Goal: Task Accomplishment & Management: Use online tool/utility

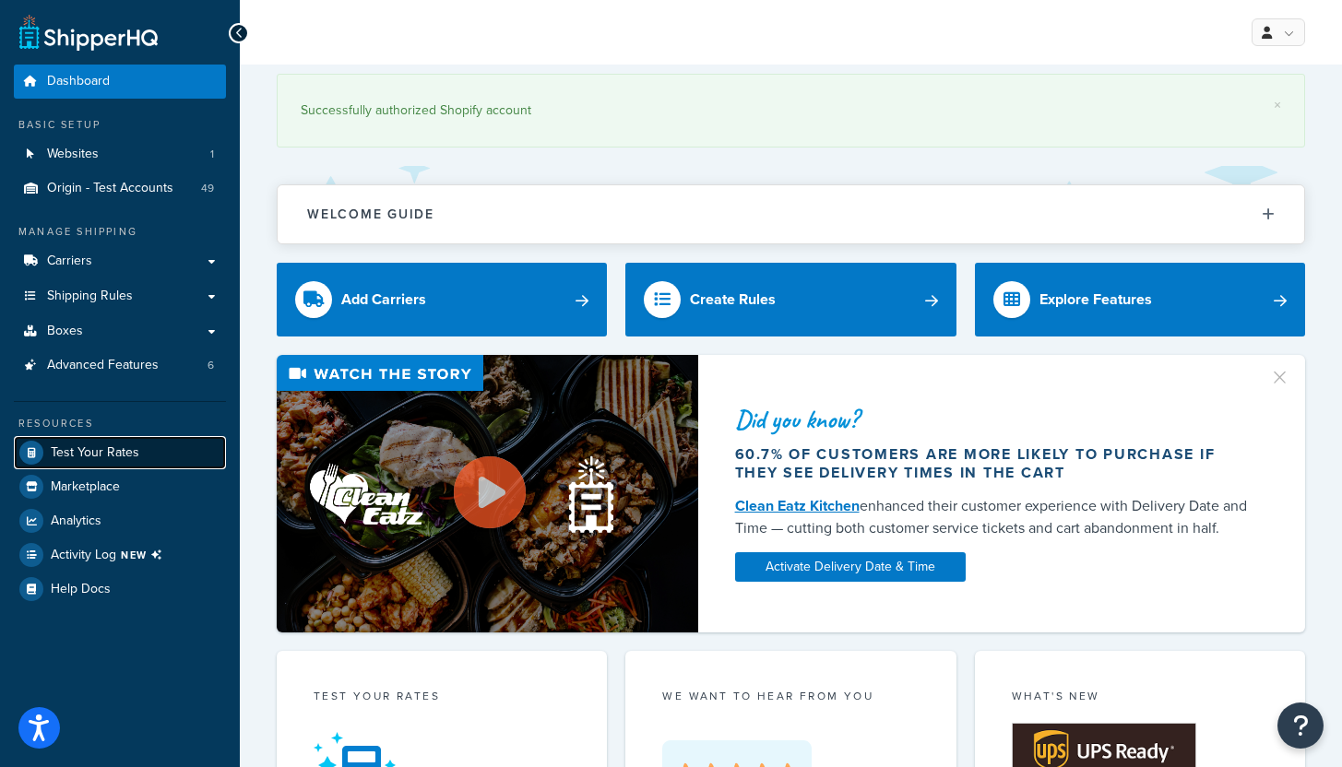
click at [97, 454] on span "Test Your Rates" at bounding box center [95, 453] width 89 height 16
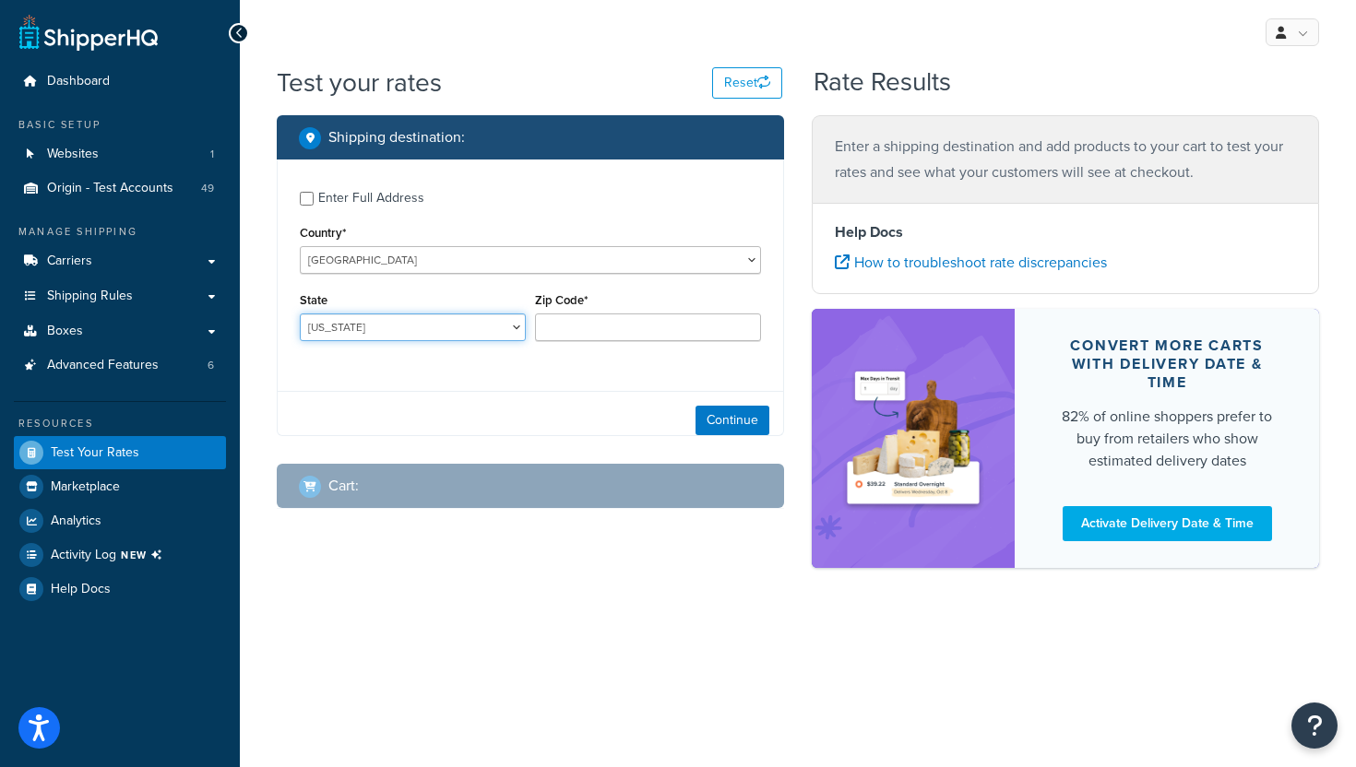
click at [457, 326] on select "[US_STATE] [US_STATE] [US_STATE] [US_STATE] [US_STATE] Armed Forces Americas Ar…" at bounding box center [413, 328] width 226 height 28
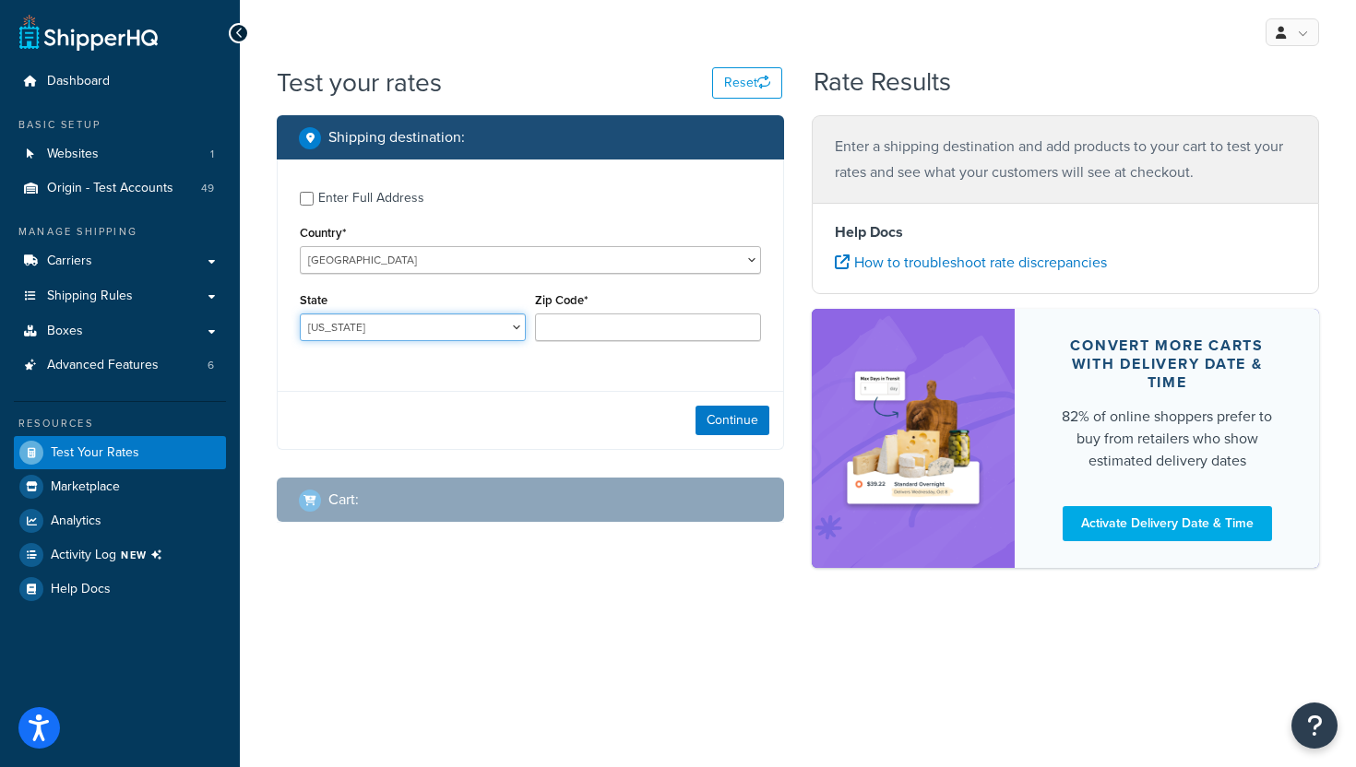
select select "PA"
click at [300, 314] on select "[US_STATE] [US_STATE] [US_STATE] [US_STATE] [US_STATE] Armed Forces Americas Ar…" at bounding box center [413, 328] width 226 height 28
click at [622, 340] on input "Zip Code*" at bounding box center [648, 328] width 226 height 28
type input "19109"
click at [731, 410] on button "Continue" at bounding box center [732, 421] width 74 height 30
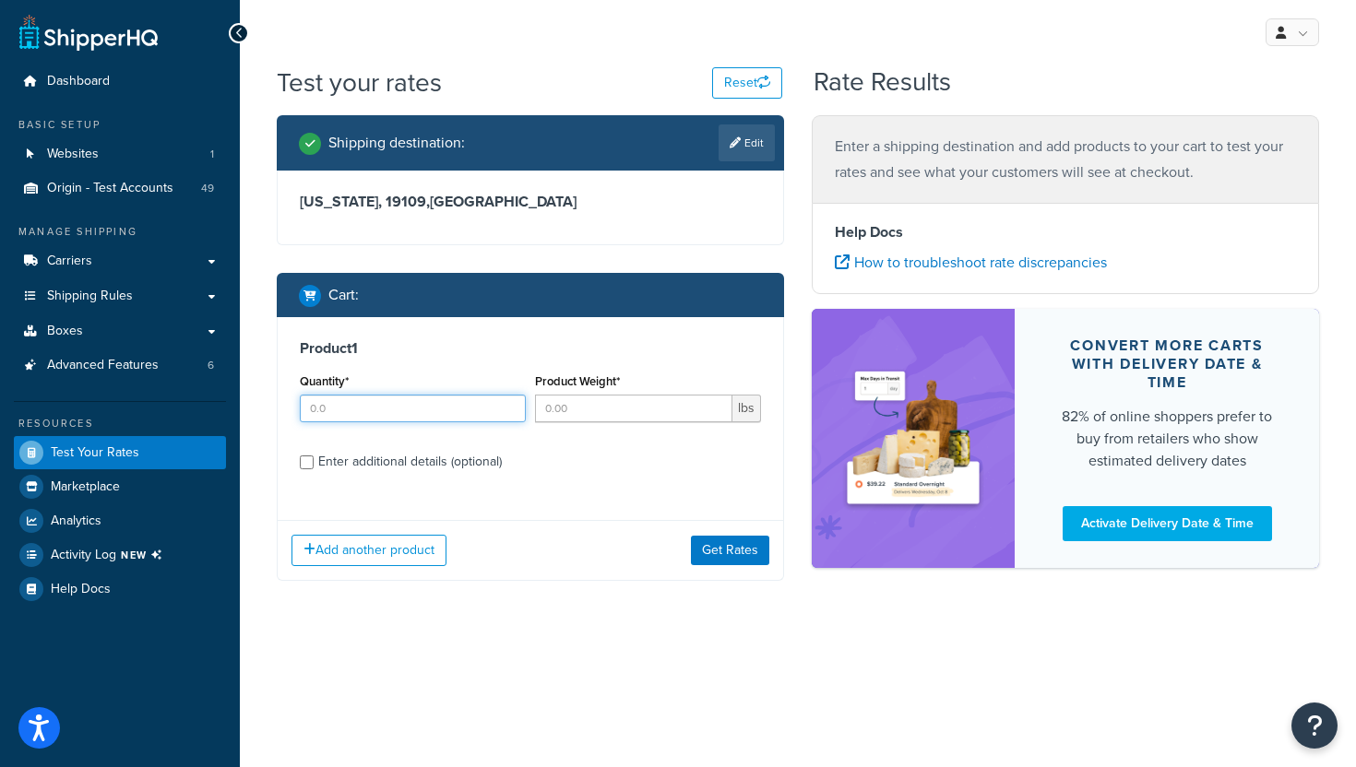
click at [413, 410] on input "Quantity*" at bounding box center [413, 409] width 226 height 28
type input "1"
click at [596, 417] on input "Product Weight*" at bounding box center [633, 409] width 197 height 28
click at [619, 416] on input "2.78" at bounding box center [633, 409] width 197 height 28
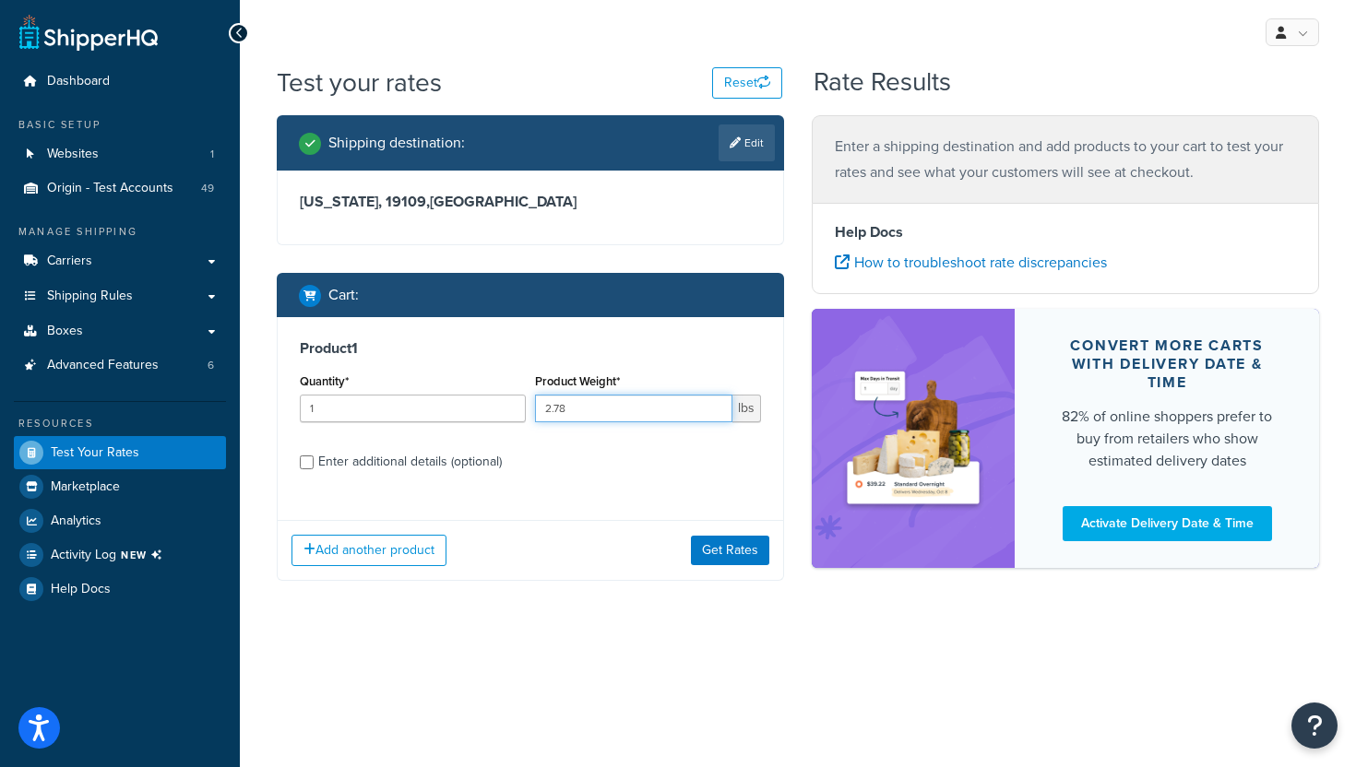
click at [619, 416] on input "2.78" at bounding box center [633, 409] width 197 height 28
type input "1.39"
click at [383, 462] on div "Enter additional details (optional)" at bounding box center [410, 462] width 184 height 26
click at [314, 462] on input "Enter additional details (optional)" at bounding box center [307, 463] width 14 height 14
checkbox input "true"
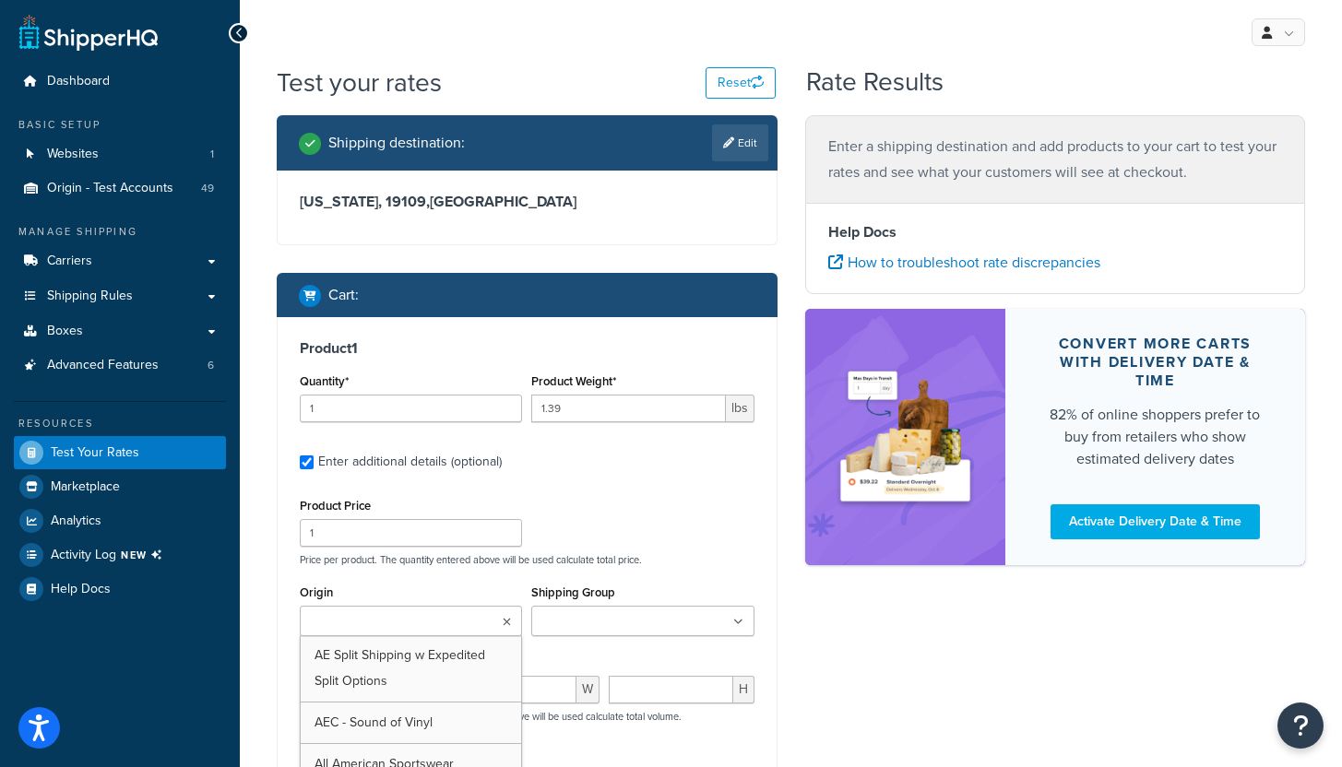
click at [492, 628] on ul at bounding box center [411, 621] width 222 height 30
type input "vanti"
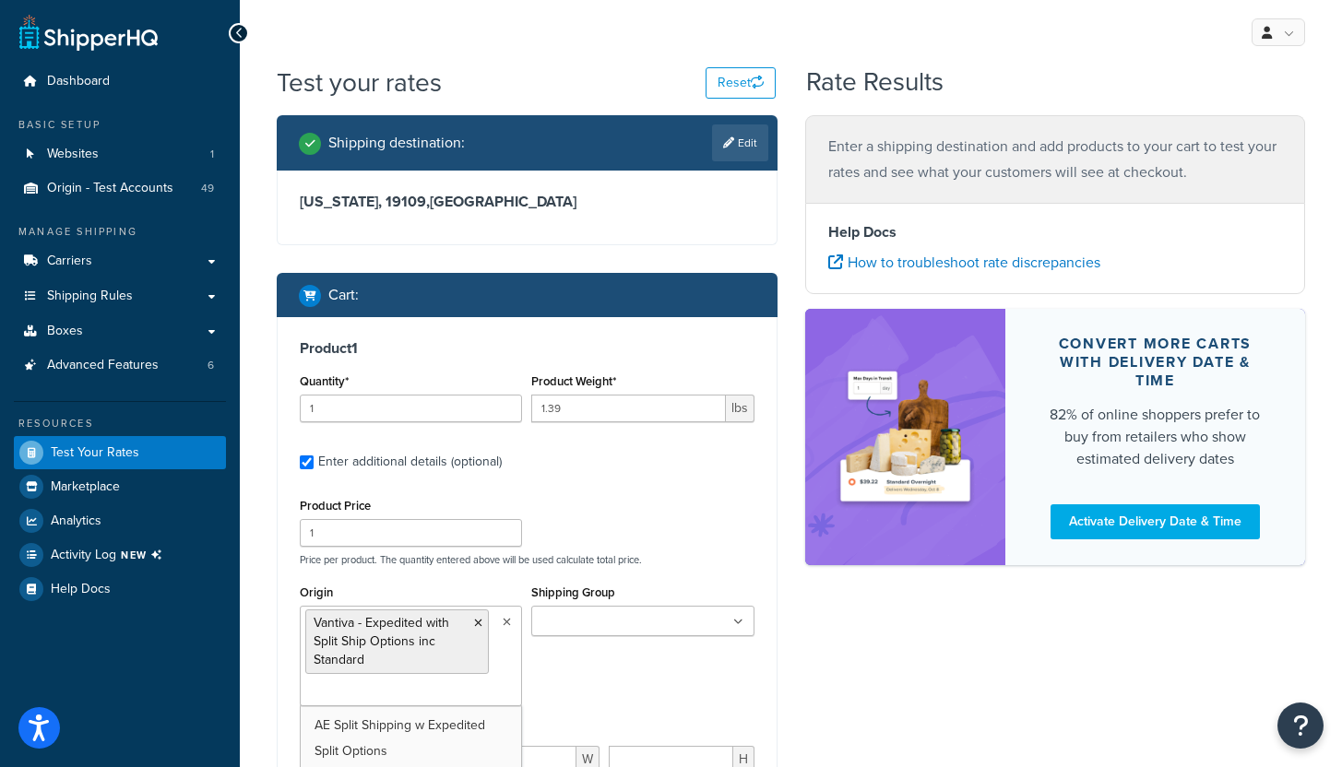
click at [615, 632] on input "Shipping Group" at bounding box center [618, 622] width 163 height 20
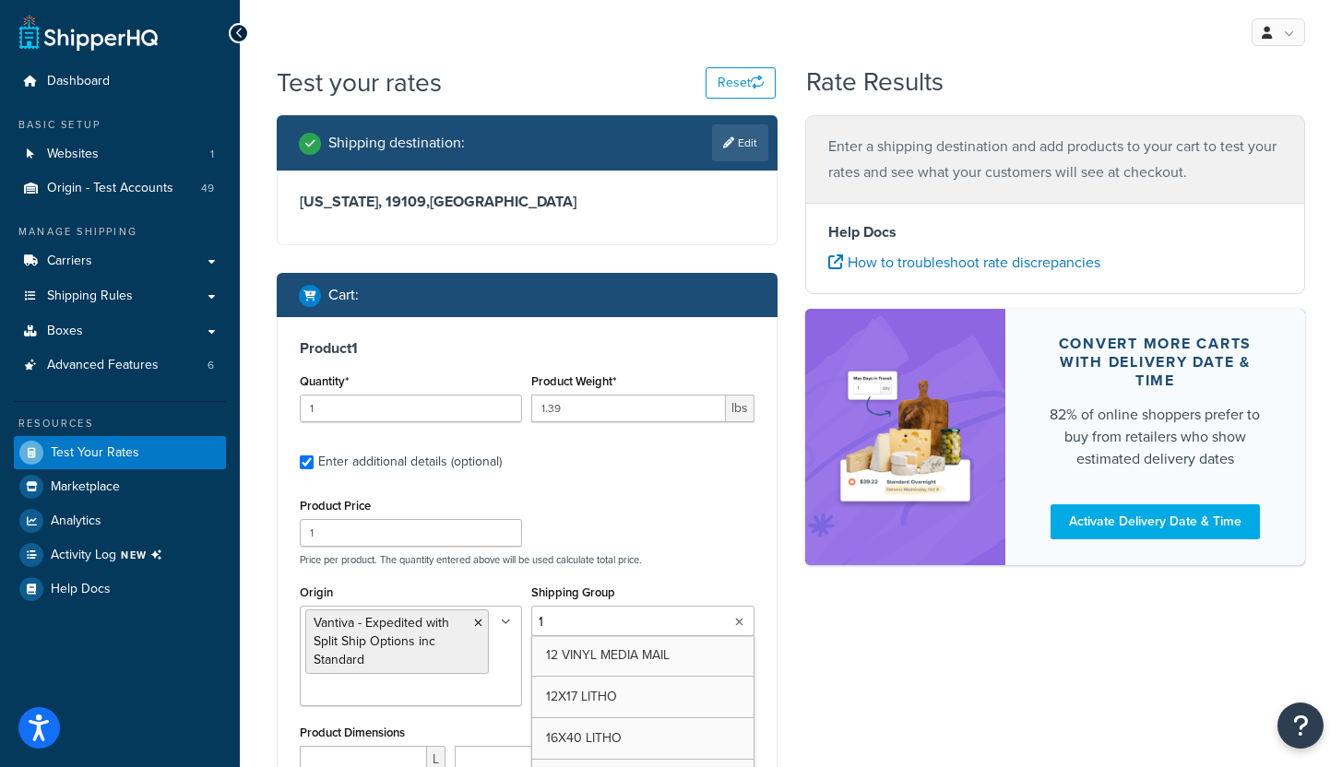
type input "12"
click at [939, 650] on div "Shipping destination : Edit [US_STATE], 19109 , [GEOGRAPHIC_DATA] Cart : Produc…" at bounding box center [791, 600] width 1056 height 971
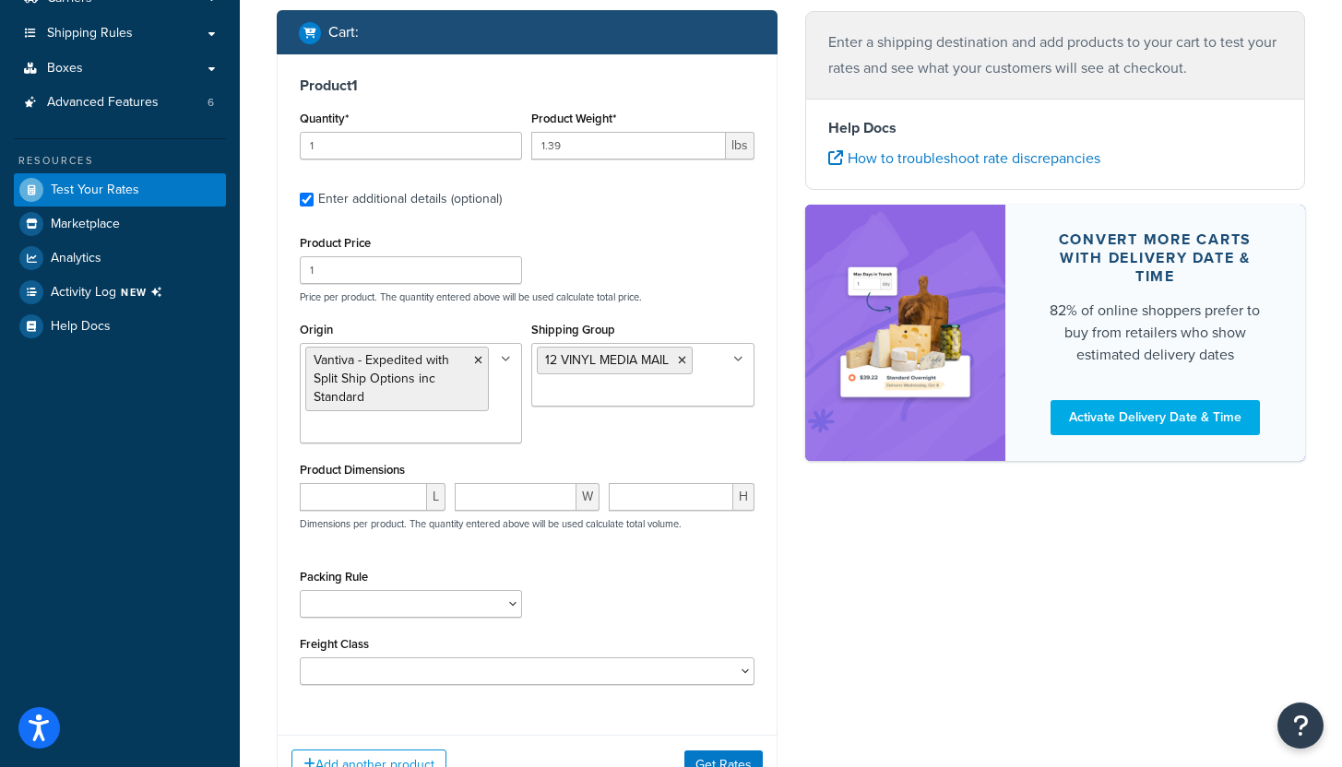
scroll to position [411, 0]
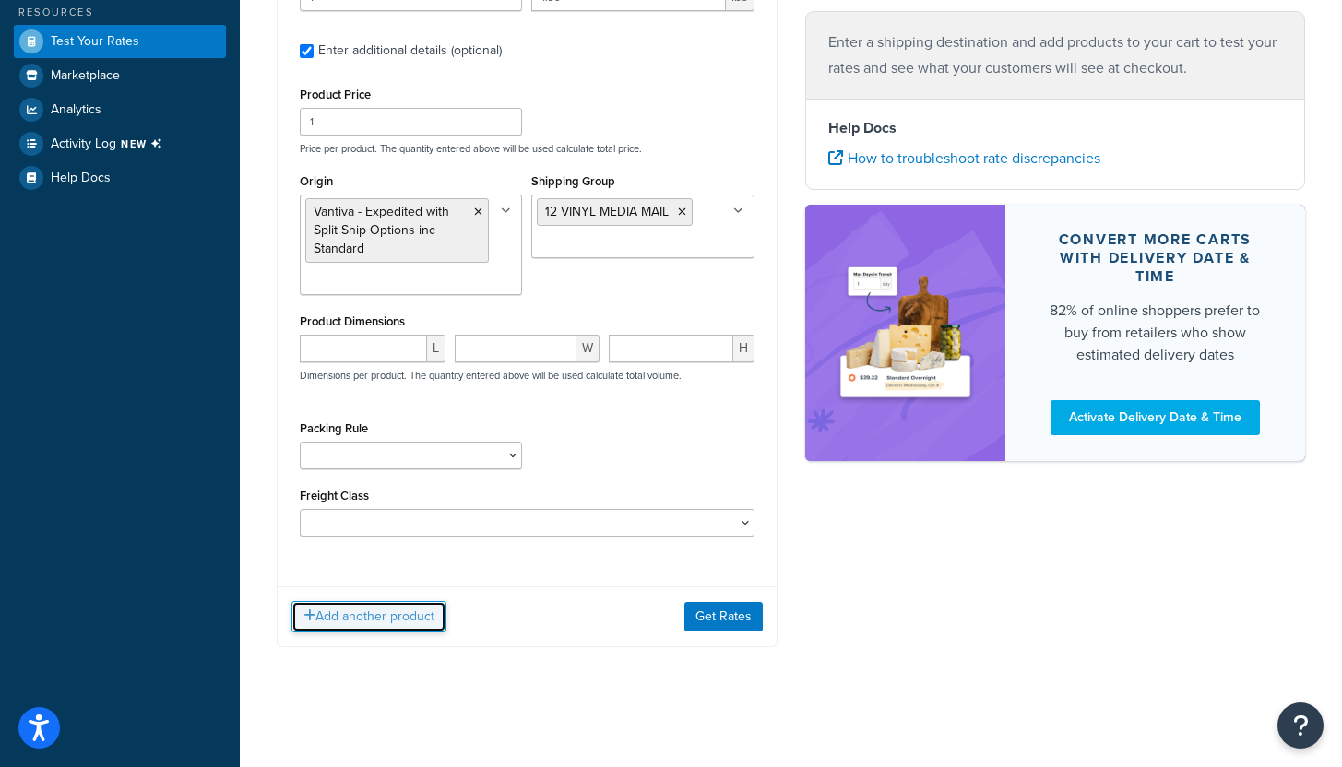
click at [371, 615] on button "Add another product" at bounding box center [368, 616] width 155 height 31
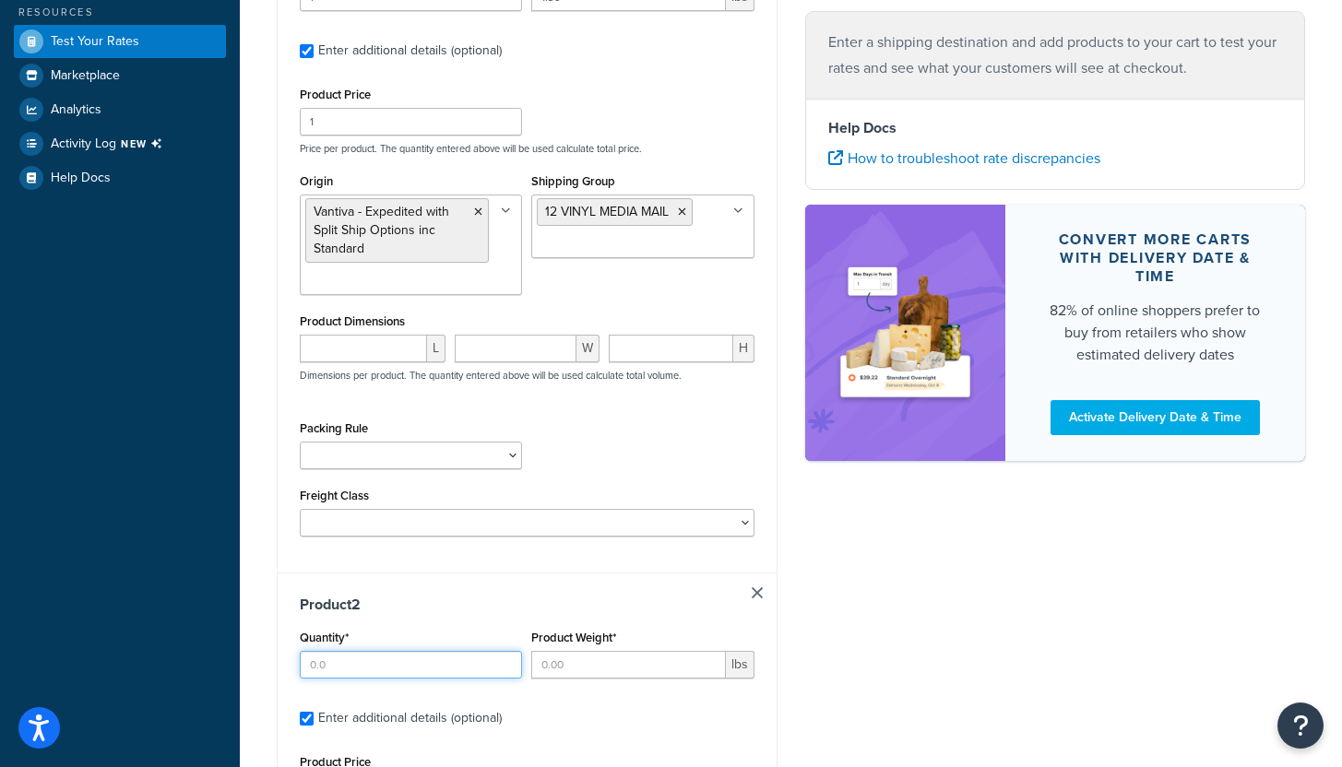
click at [349, 660] on input "Quantity*" at bounding box center [411, 665] width 222 height 28
type input "1"
click at [590, 656] on input "Product Weight*" at bounding box center [628, 665] width 194 height 28
type input "1.5"
click at [604, 603] on h3 "Product 2" at bounding box center [527, 605] width 455 height 18
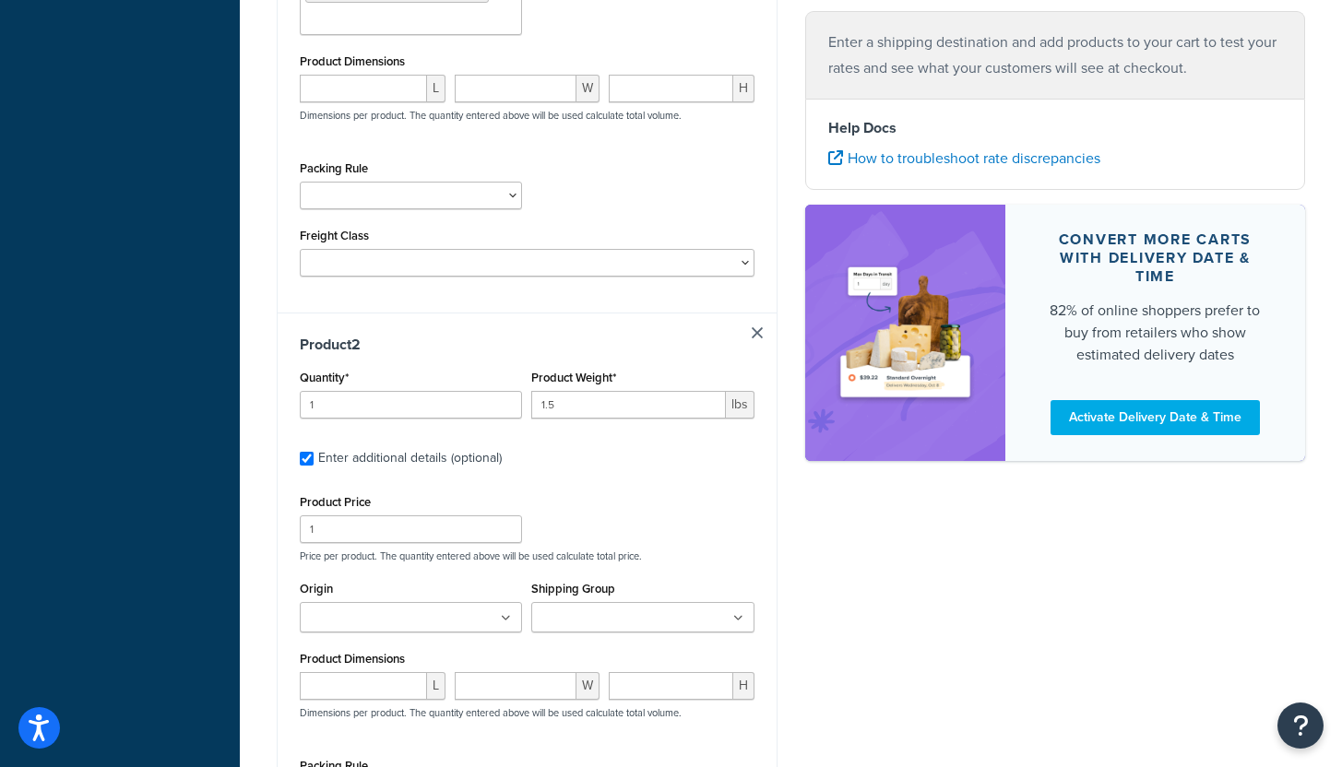
scroll to position [702, 0]
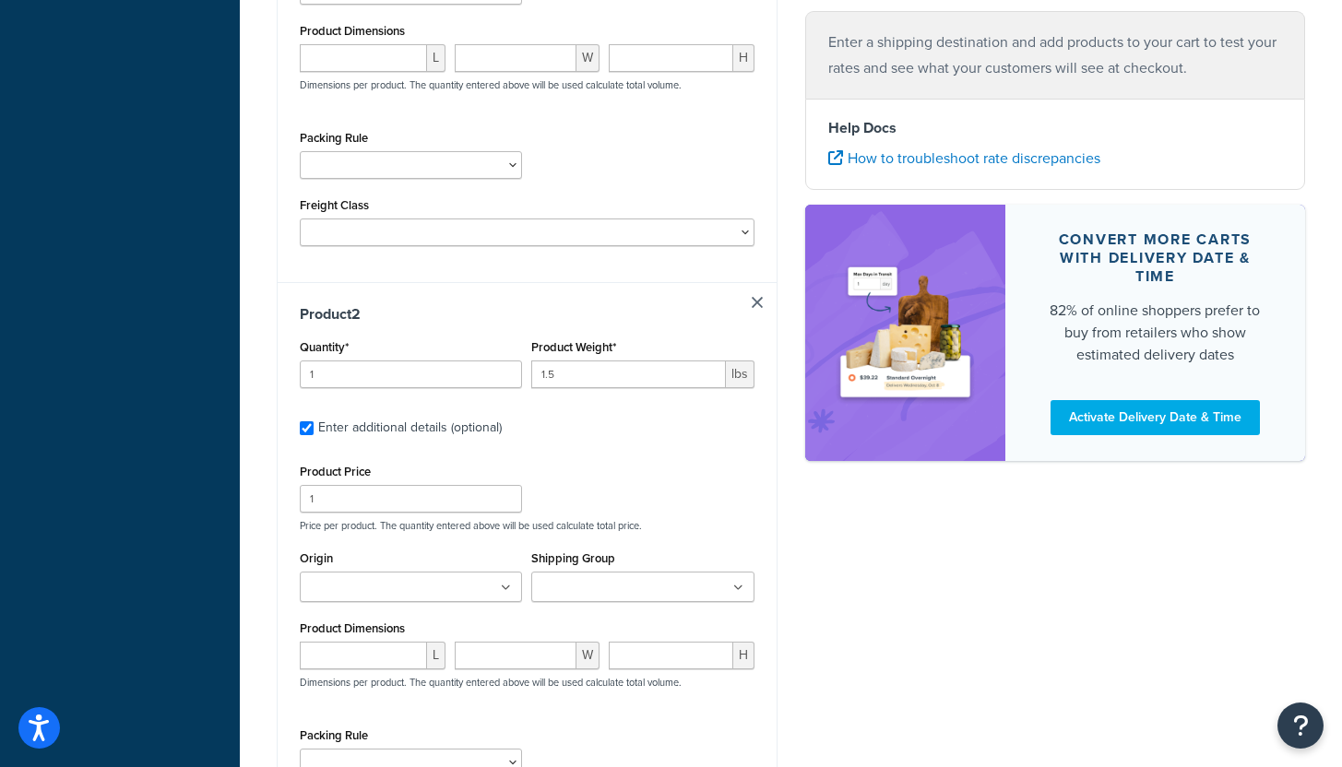
click at [359, 587] on input "Origin" at bounding box center [386, 588] width 163 height 20
type input "van"
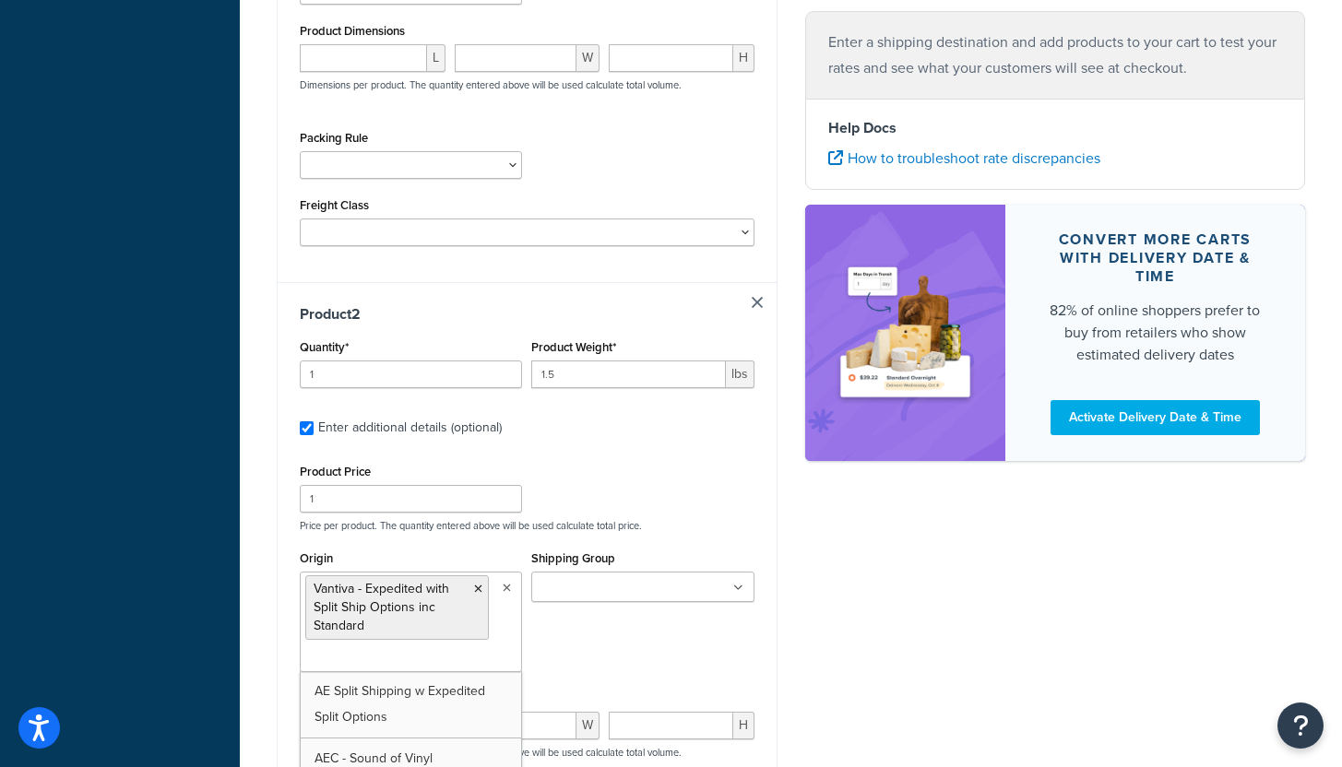
click at [602, 590] on input "Shipping Group" at bounding box center [618, 588] width 163 height 20
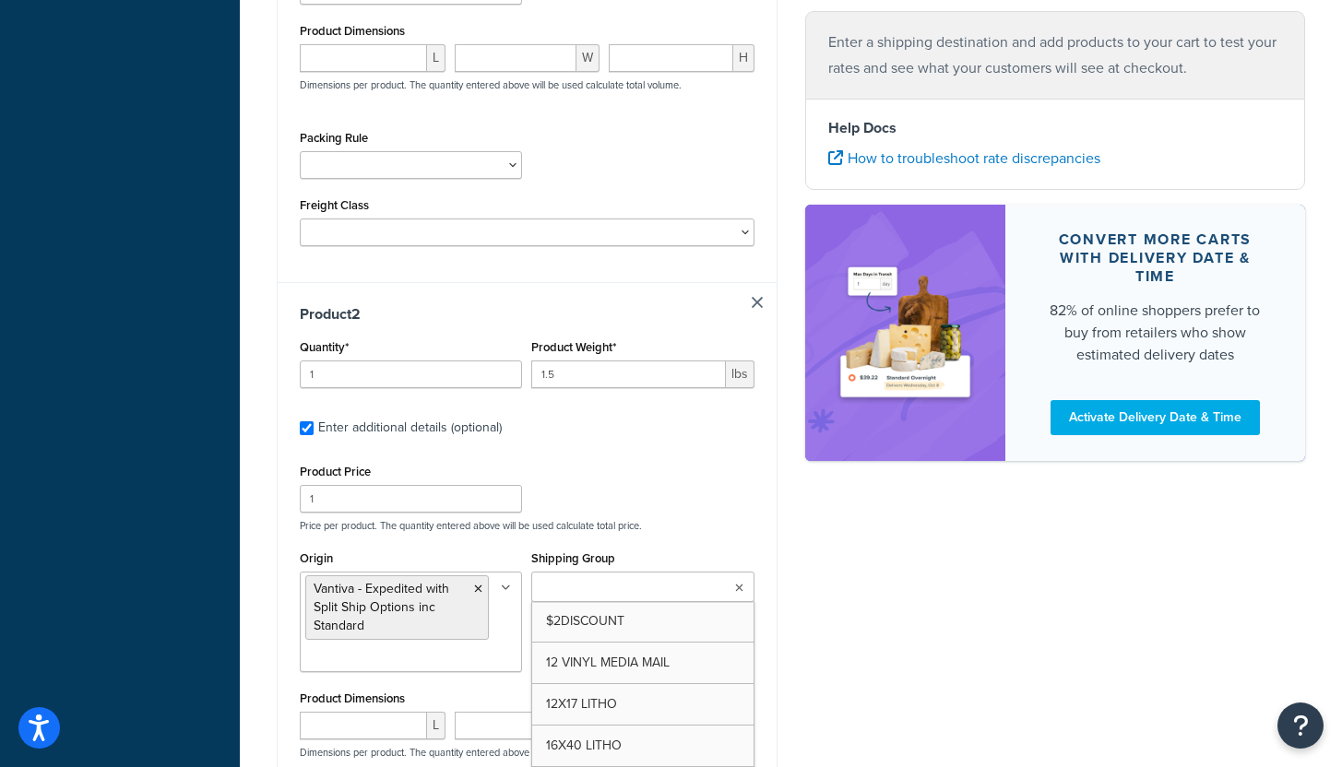
click at [630, 498] on div "Product Price 1 Price per product. The quantity entered above will be used calc…" at bounding box center [527, 495] width 464 height 73
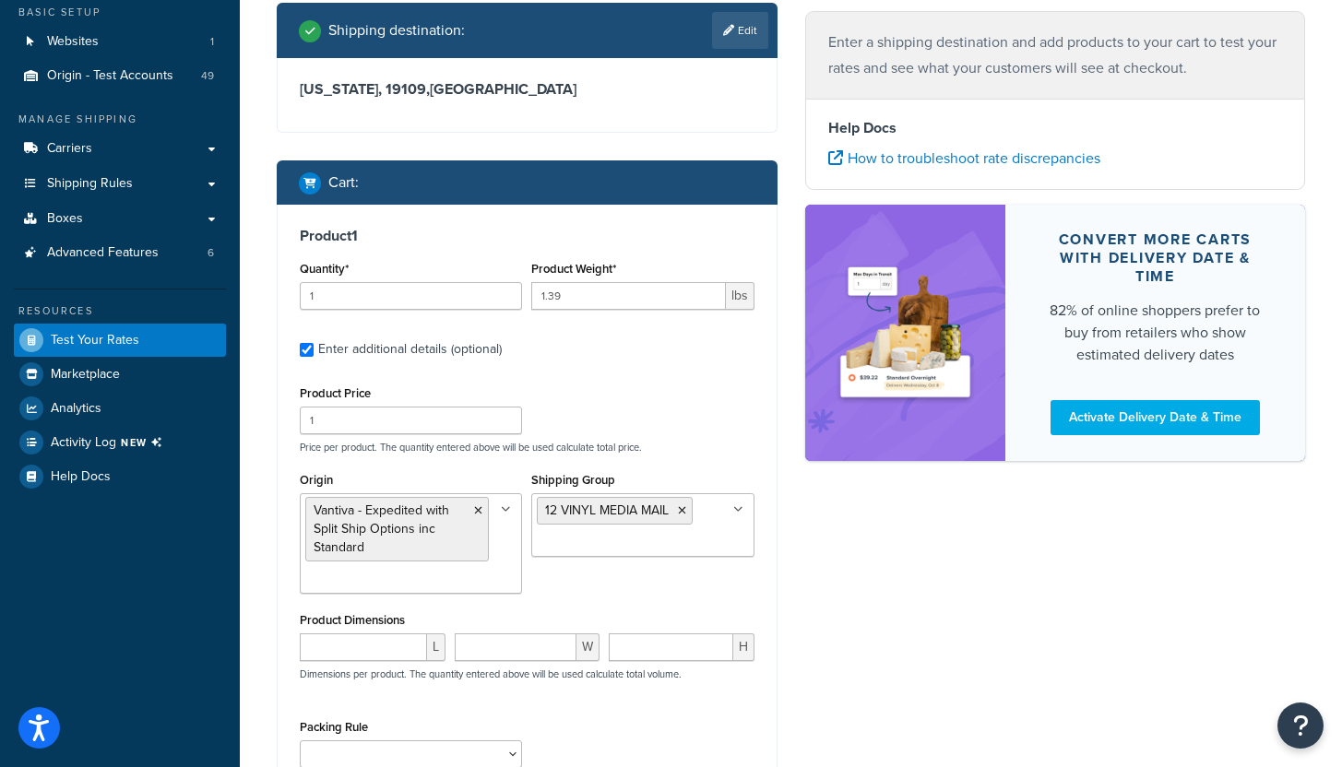
scroll to position [0, 0]
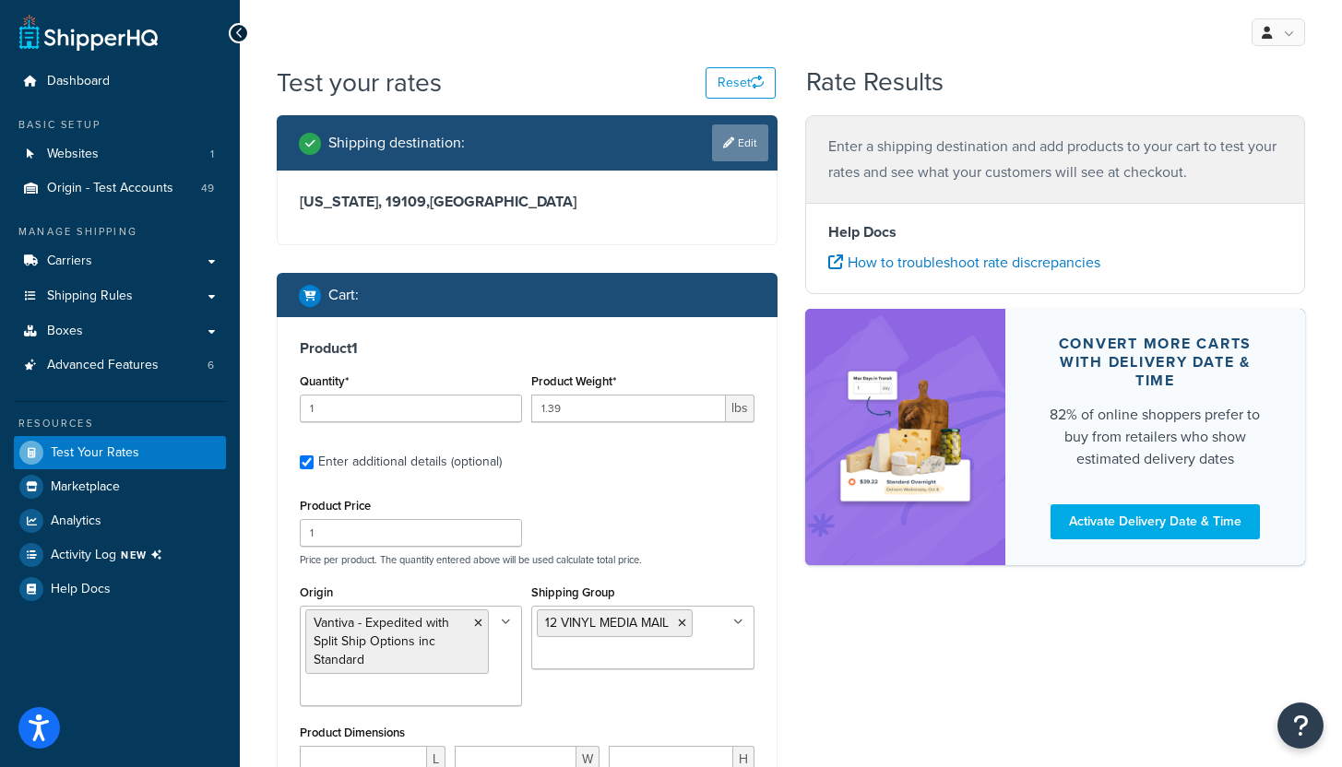
click at [746, 149] on link "Edit" at bounding box center [740, 142] width 56 height 37
select select "PA"
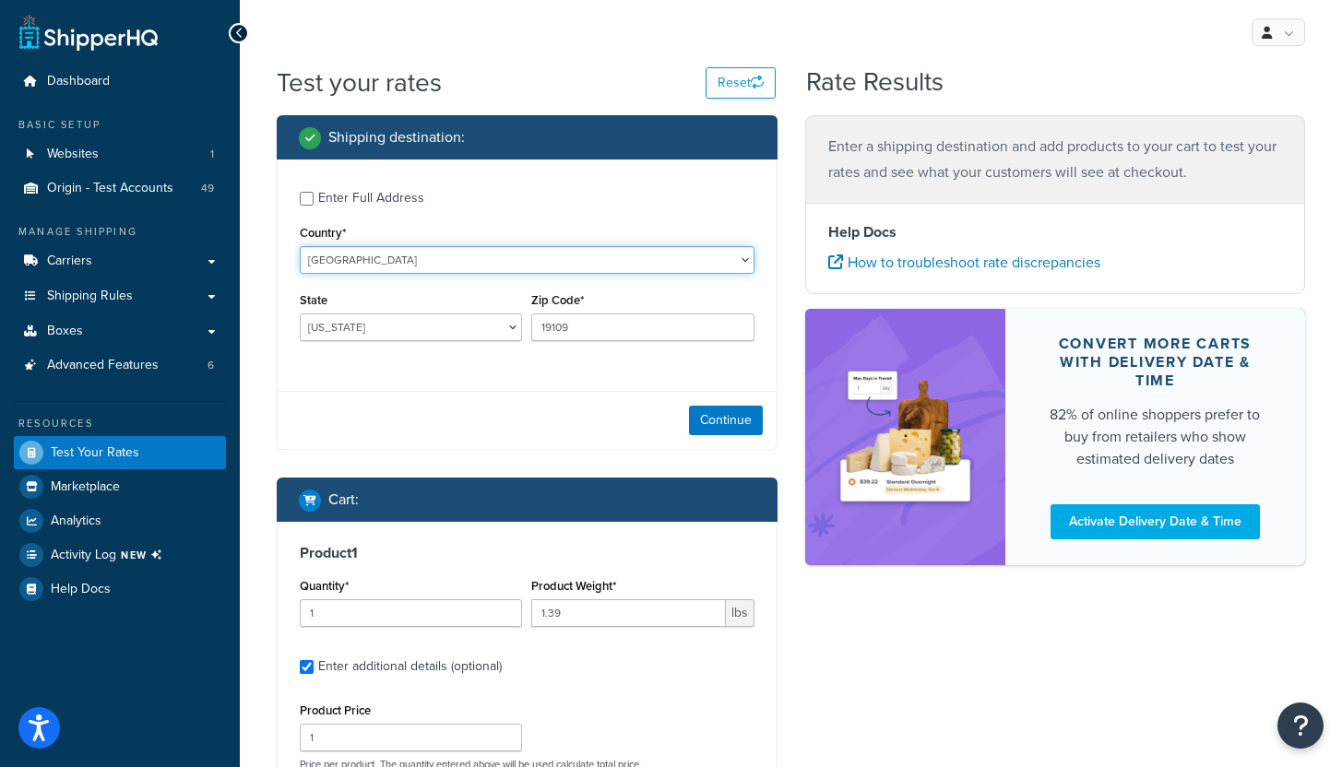
click at [451, 267] on select "[GEOGRAPHIC_DATA] [GEOGRAPHIC_DATA] [GEOGRAPHIC_DATA] [GEOGRAPHIC_DATA] [GEOGRA…" at bounding box center [527, 260] width 455 height 28
select select "KH"
click at [300, 246] on select "[GEOGRAPHIC_DATA] [GEOGRAPHIC_DATA] [GEOGRAPHIC_DATA] [GEOGRAPHIC_DATA] [GEOGRA…" at bounding box center [527, 260] width 455 height 28
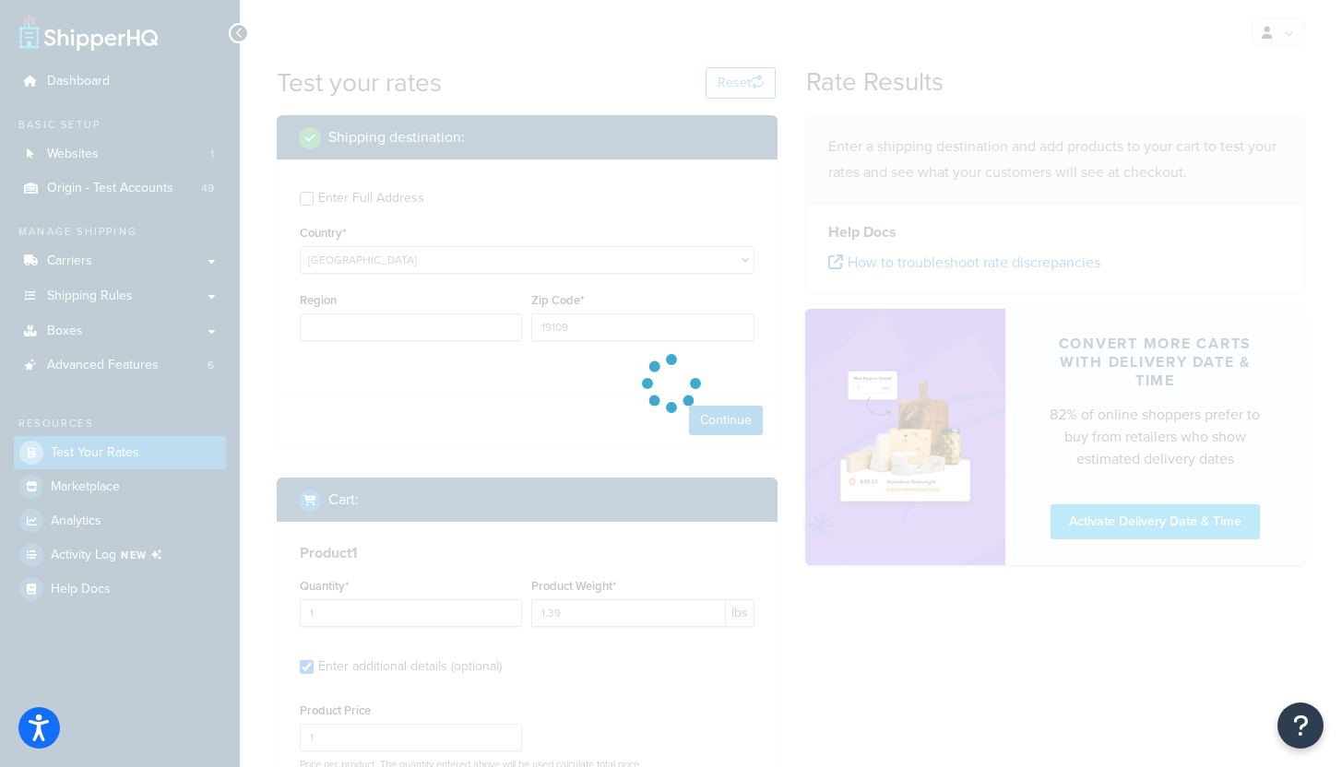
type input "PA"
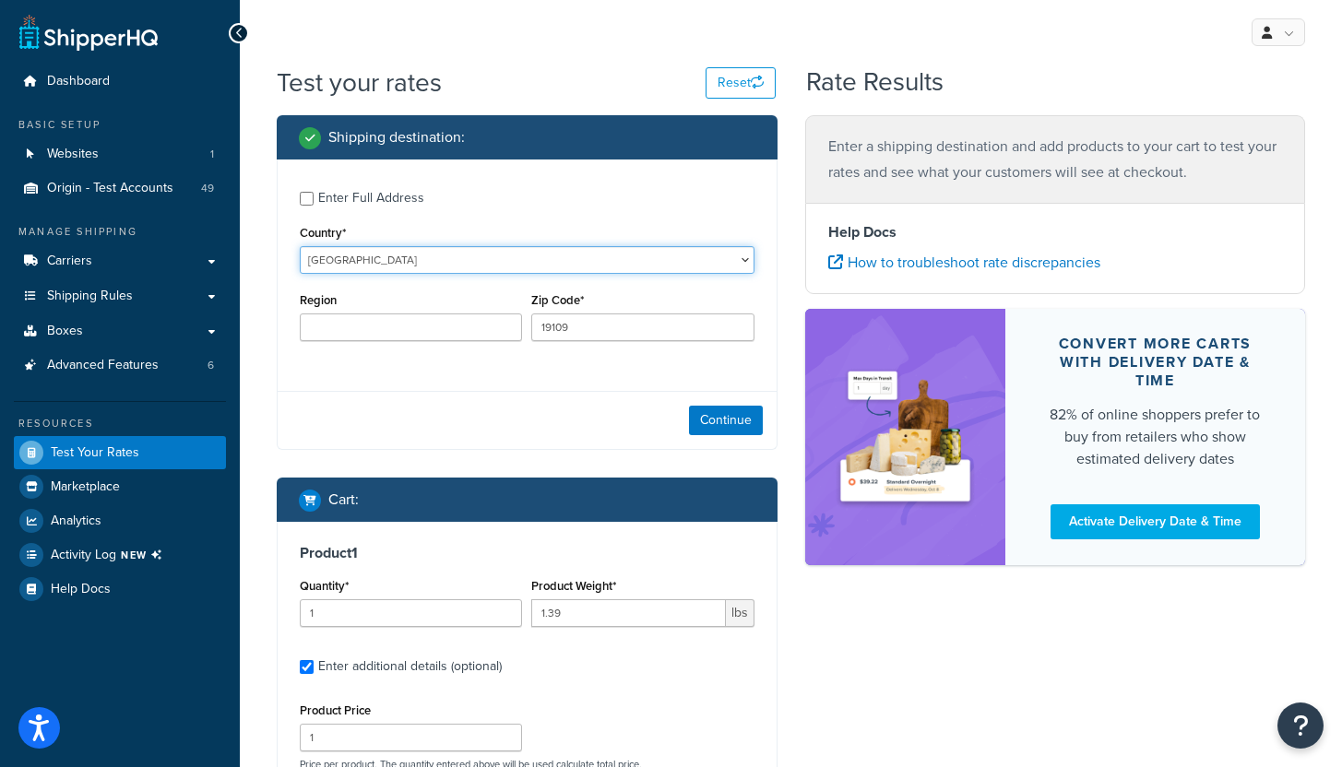
click at [451, 267] on select "[GEOGRAPHIC_DATA] [GEOGRAPHIC_DATA] [GEOGRAPHIC_DATA] [GEOGRAPHIC_DATA] [GEOGRA…" at bounding box center [527, 260] width 455 height 28
select select "CA"
click at [300, 246] on select "[GEOGRAPHIC_DATA] [GEOGRAPHIC_DATA] [GEOGRAPHIC_DATA] [GEOGRAPHIC_DATA] [GEOGRA…" at bounding box center [527, 260] width 455 height 28
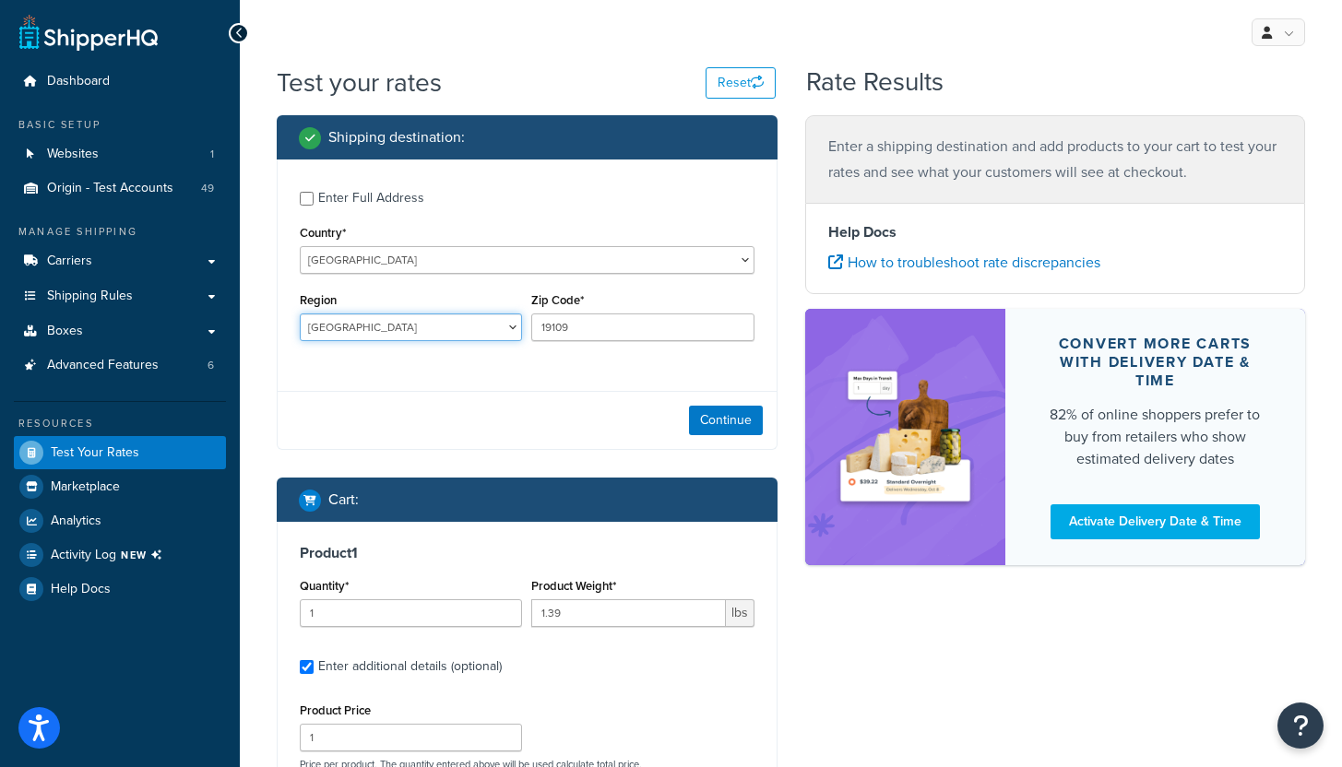
click at [413, 325] on select "[GEOGRAPHIC_DATA] [GEOGRAPHIC_DATA] [GEOGRAPHIC_DATA] [GEOGRAPHIC_DATA] [GEOGRA…" at bounding box center [411, 328] width 222 height 28
select select "ON"
click at [300, 314] on select "[GEOGRAPHIC_DATA] [GEOGRAPHIC_DATA] [GEOGRAPHIC_DATA] [GEOGRAPHIC_DATA] [GEOGRA…" at bounding box center [411, 328] width 222 height 28
click at [588, 335] on input "19109" at bounding box center [642, 328] width 222 height 28
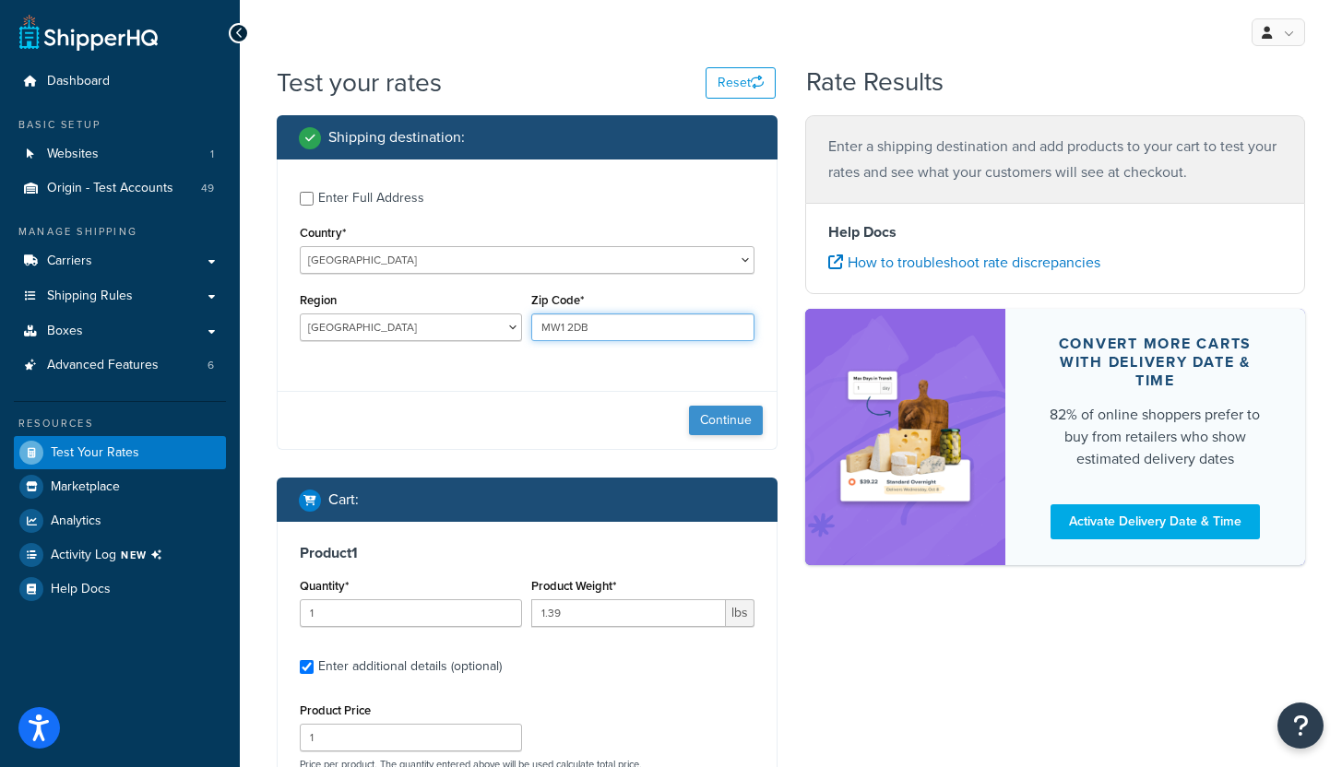
type input "MW1 2DB"
click at [728, 414] on button "Continue" at bounding box center [726, 421] width 74 height 30
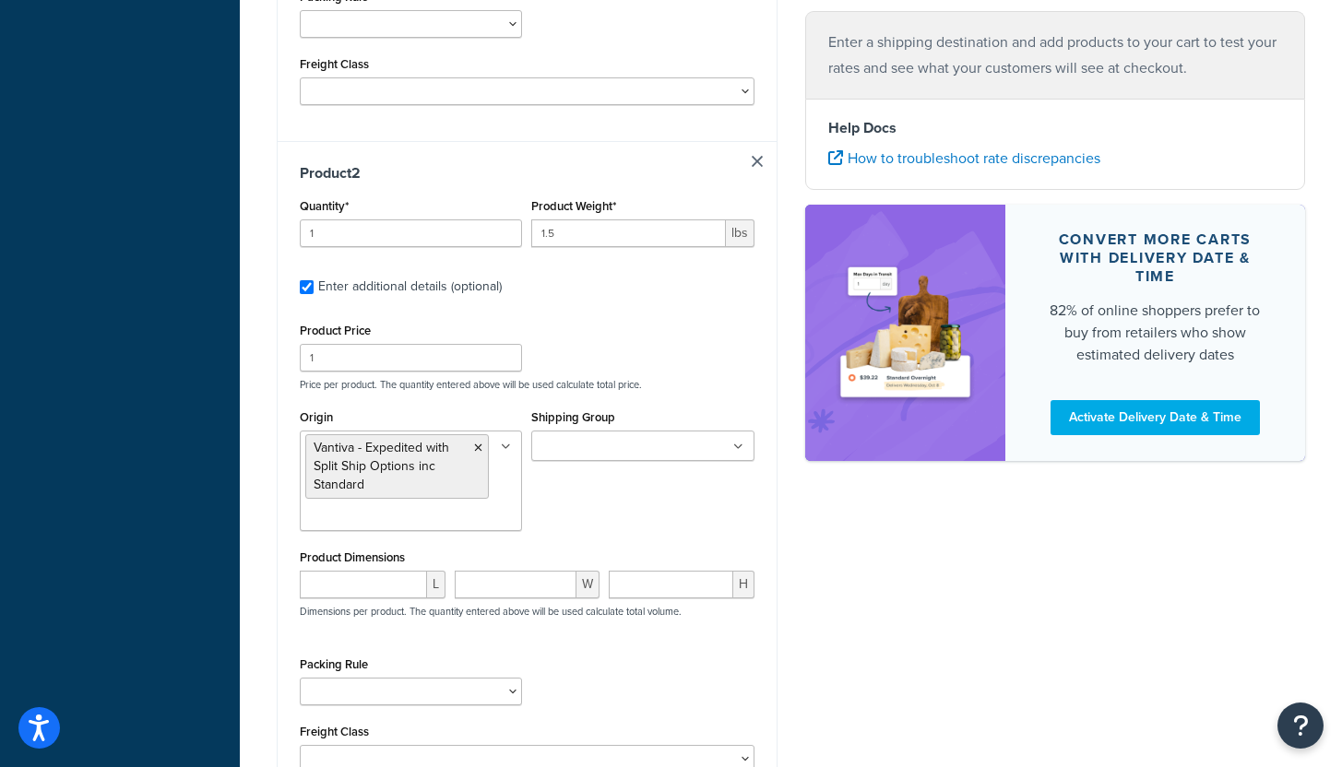
scroll to position [1080, 0]
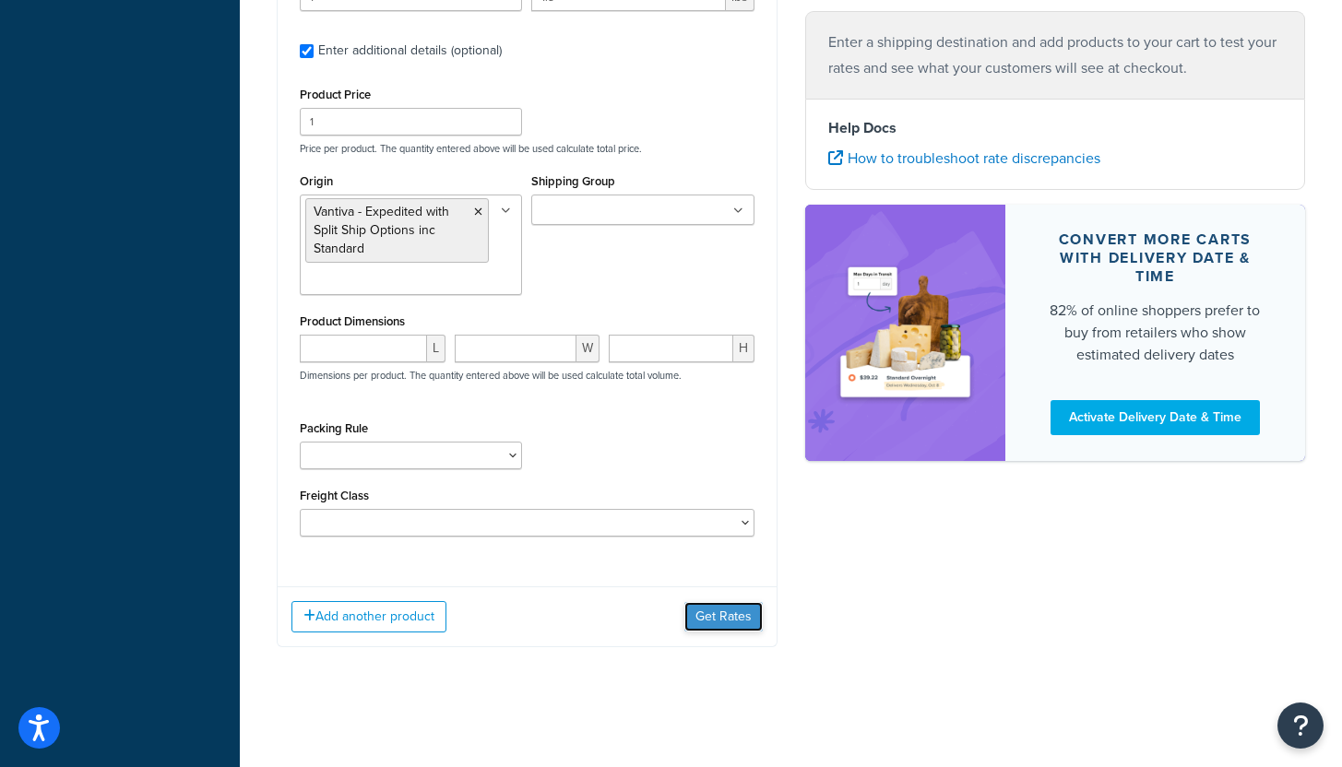
click at [715, 620] on button "Get Rates" at bounding box center [723, 617] width 78 height 30
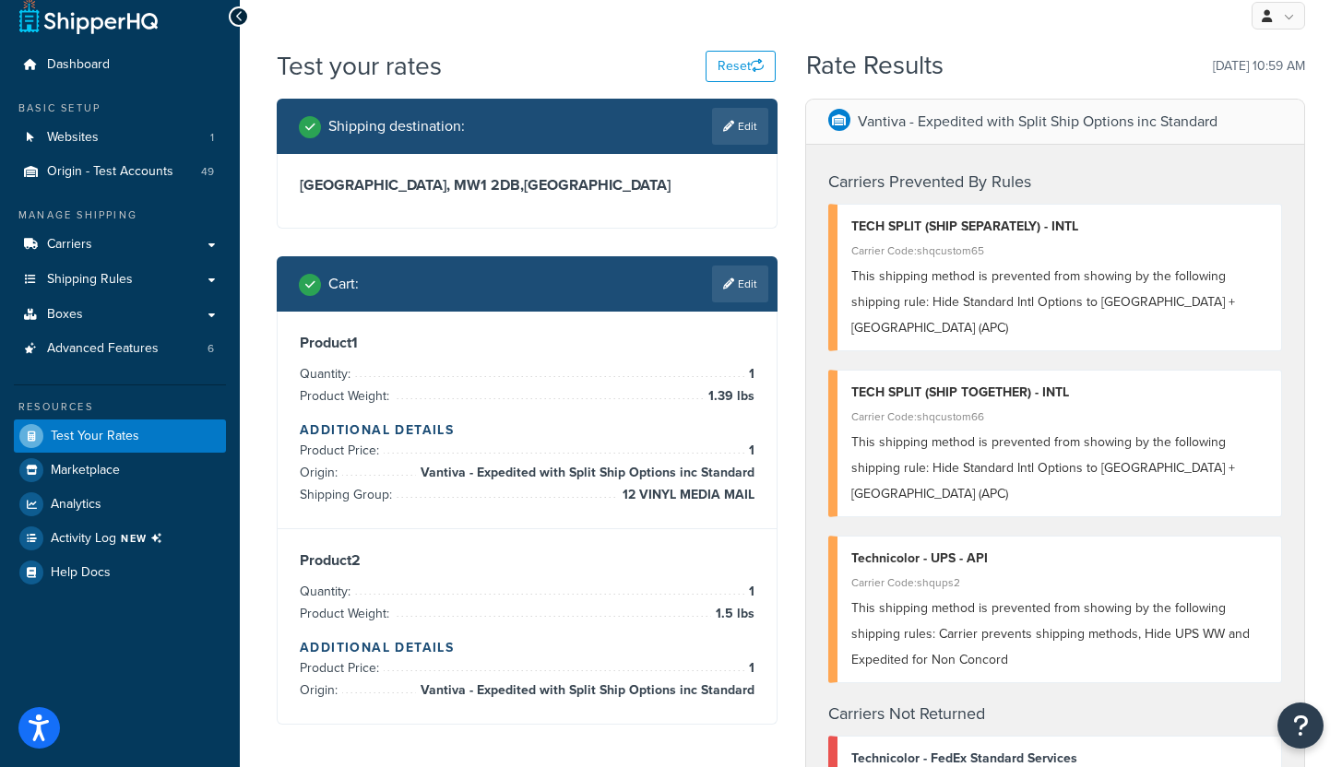
scroll to position [0, 0]
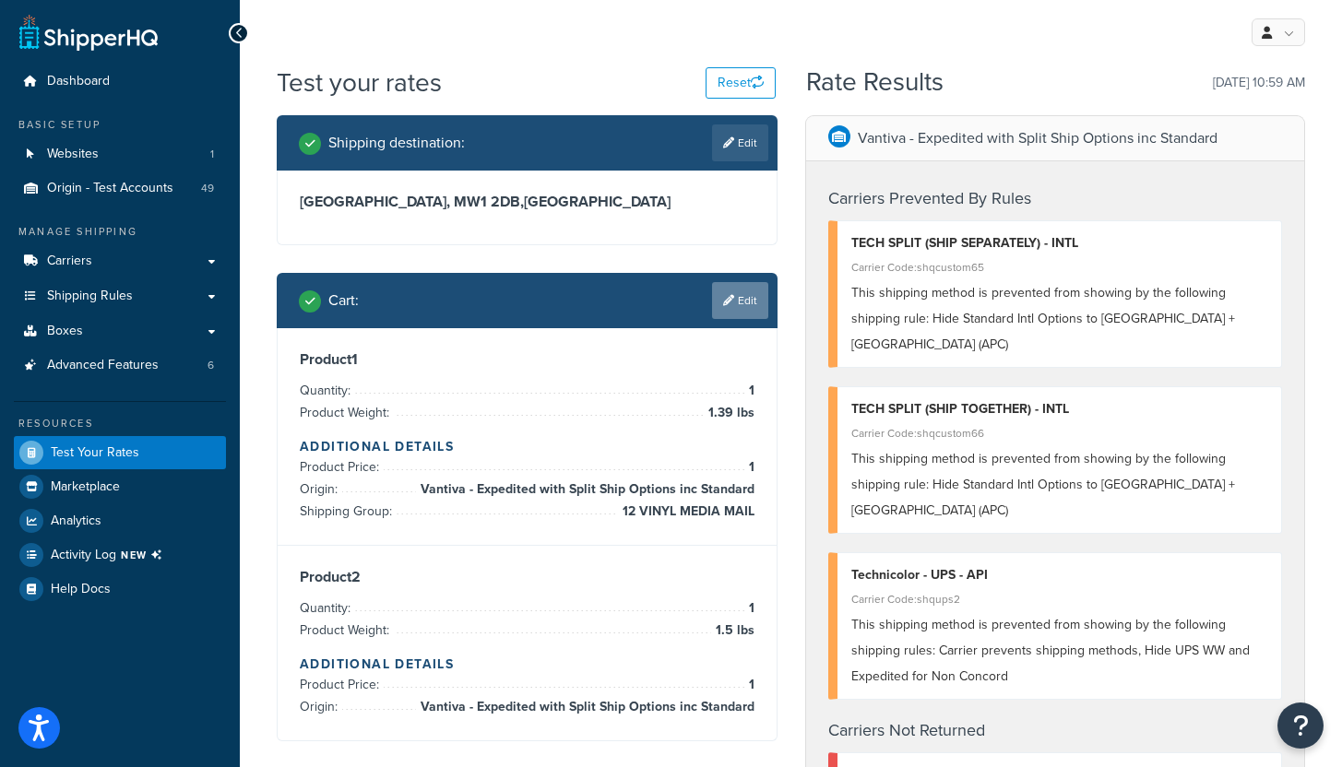
click at [748, 298] on link "Edit" at bounding box center [740, 300] width 56 height 37
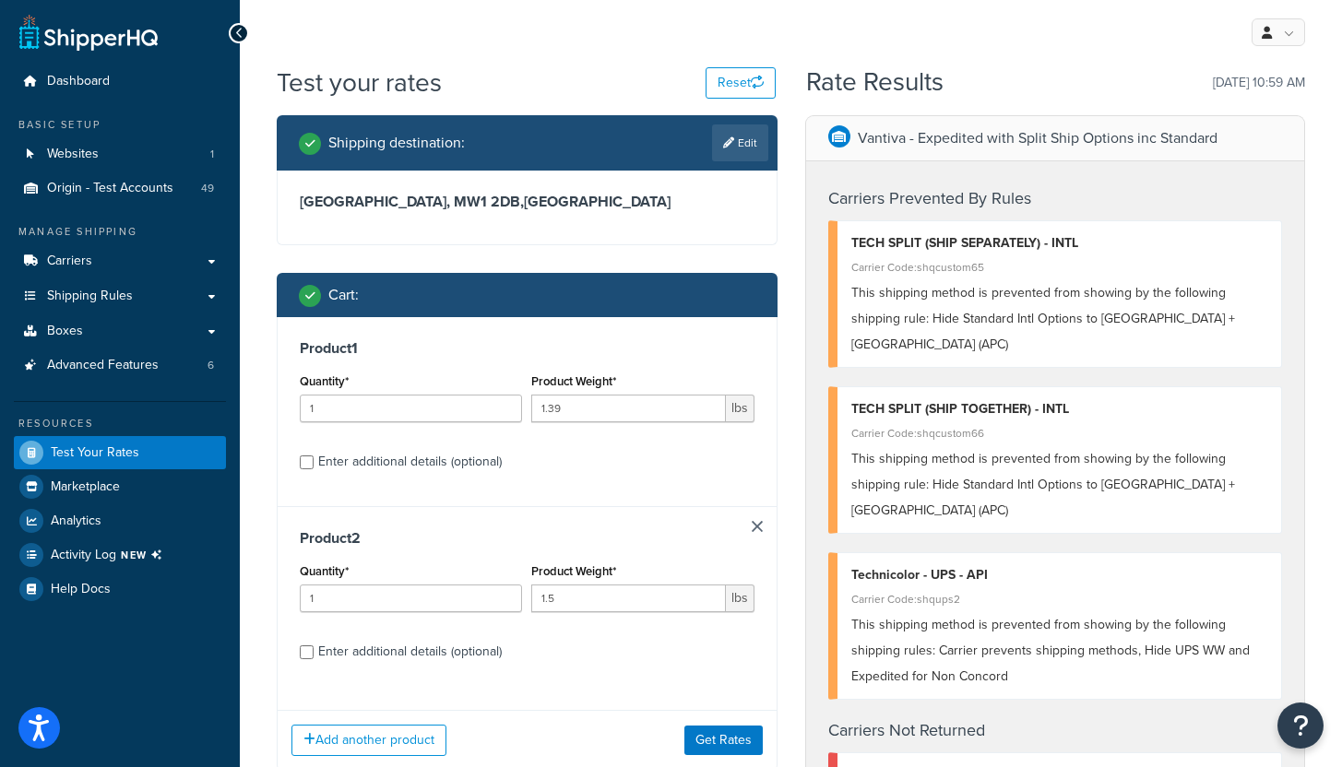
click at [417, 473] on div "Enter additional details (optional)" at bounding box center [410, 462] width 184 height 26
click at [314, 469] on input "Enter additional details (optional)" at bounding box center [307, 463] width 14 height 14
checkbox input "true"
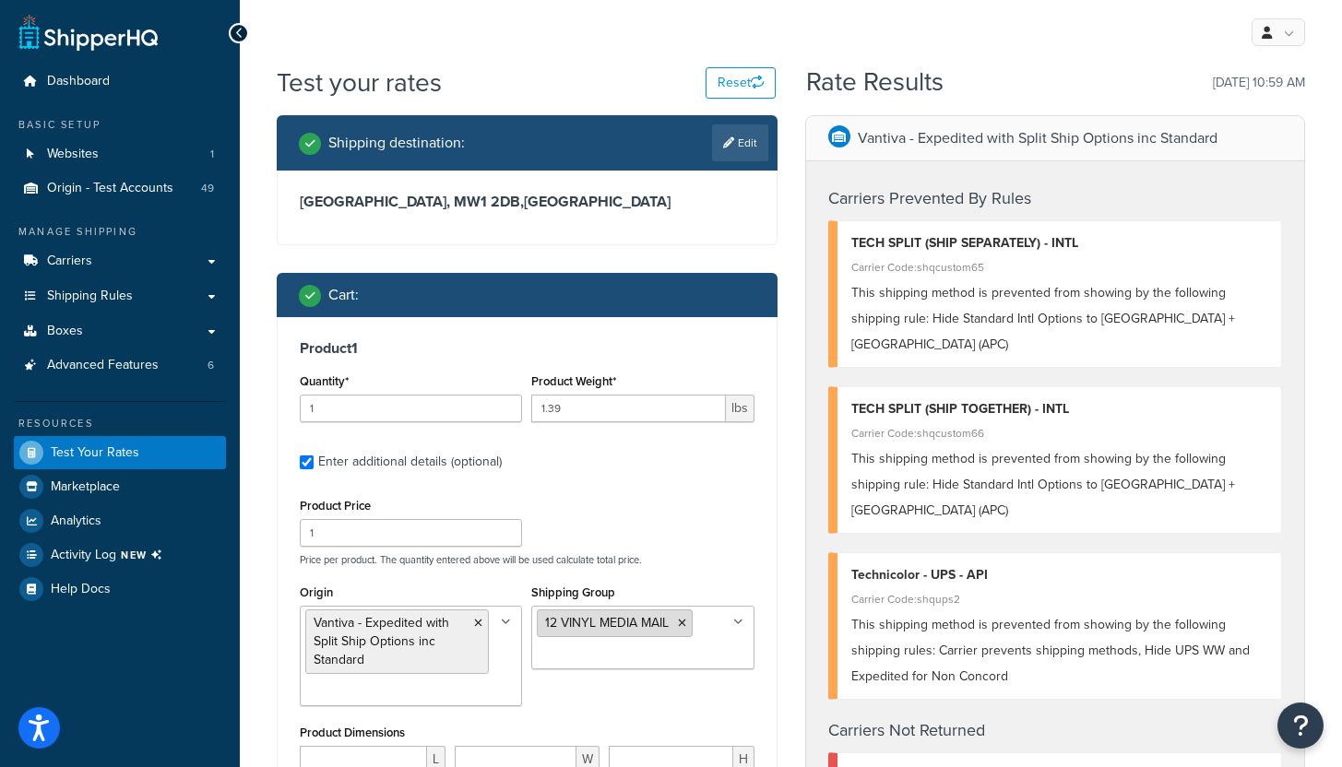
click at [683, 623] on icon at bounding box center [682, 623] width 8 height 11
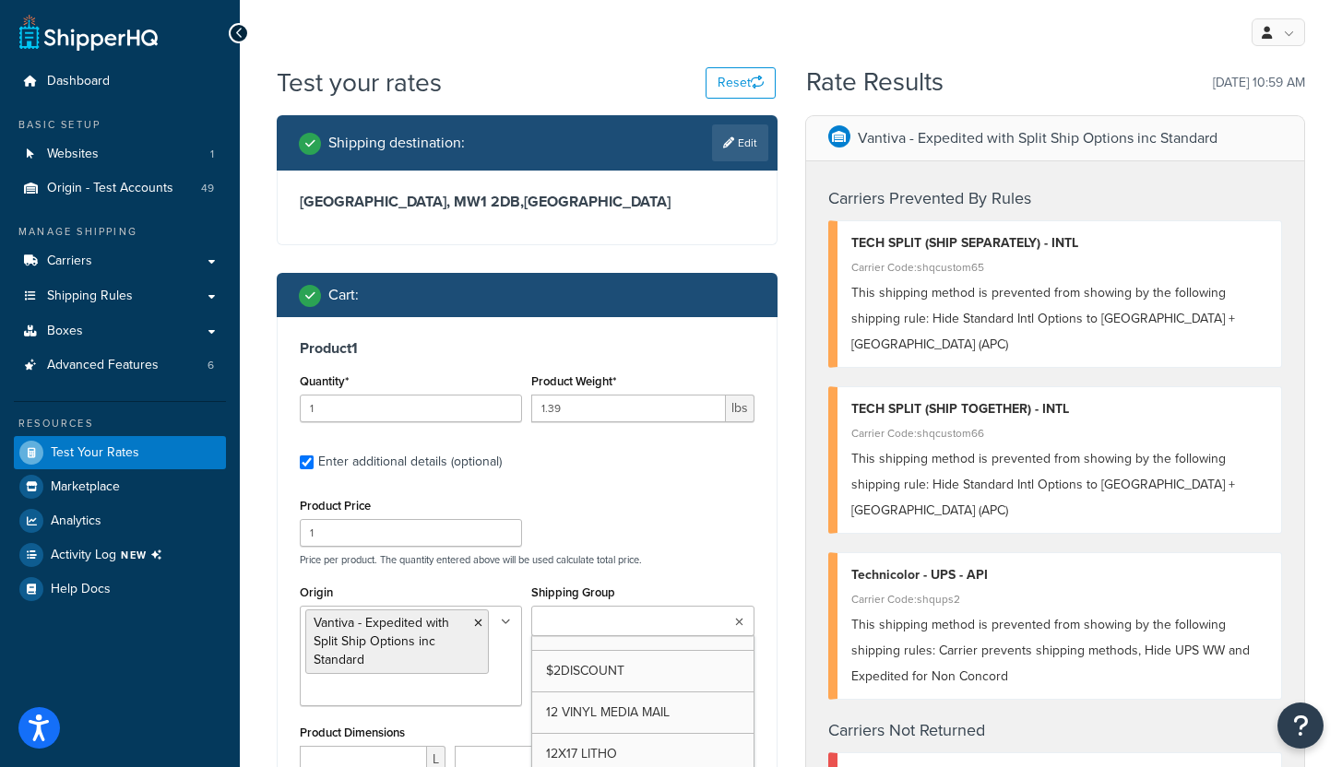
click at [676, 519] on div "Product Price 1 Price per product. The quantity entered above will be used calc…" at bounding box center [527, 529] width 464 height 73
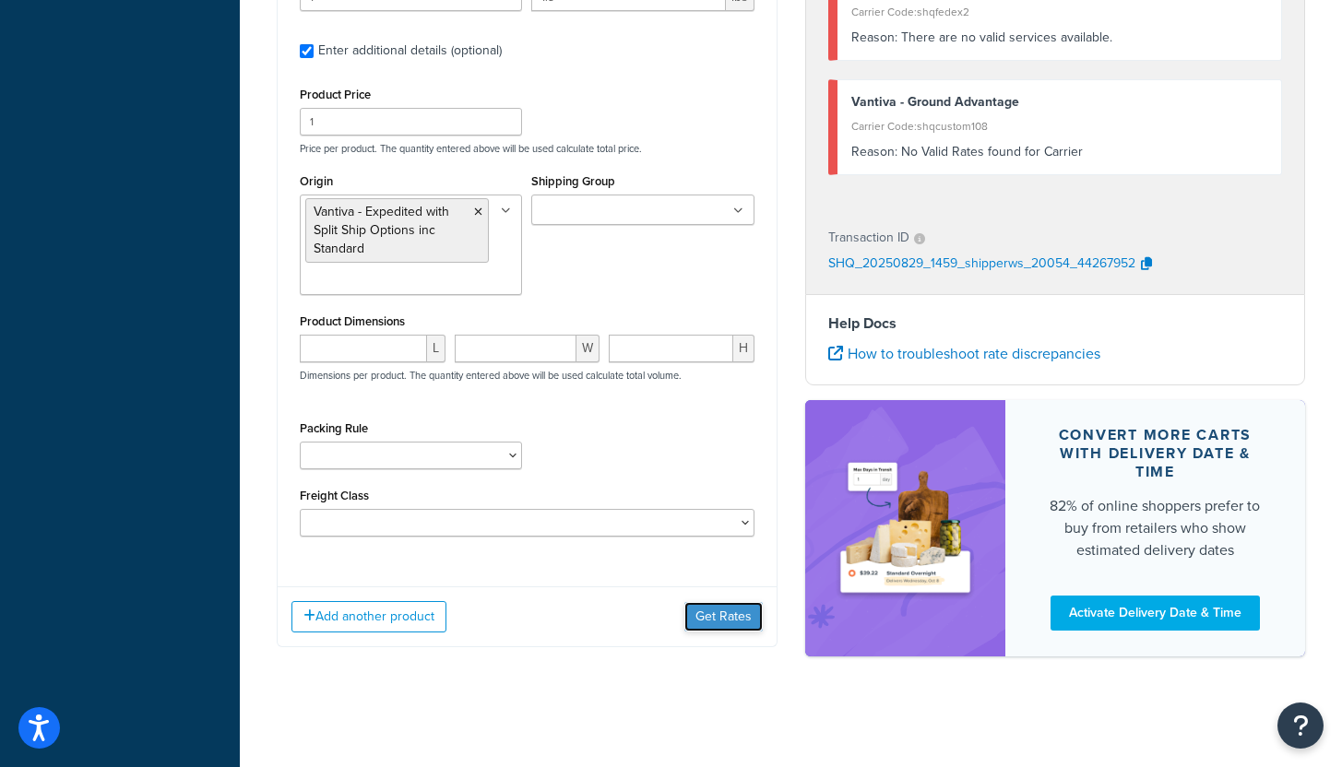
click at [719, 621] on button "Get Rates" at bounding box center [723, 617] width 78 height 30
